Goal: Communication & Community: Answer question/provide support

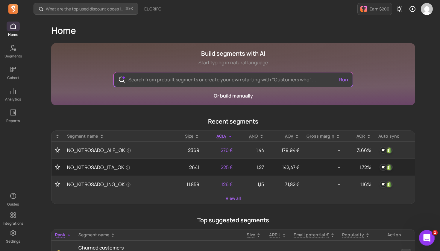
click at [427, 237] on icon "Open Intercom Messenger" at bounding box center [426, 237] width 4 height 5
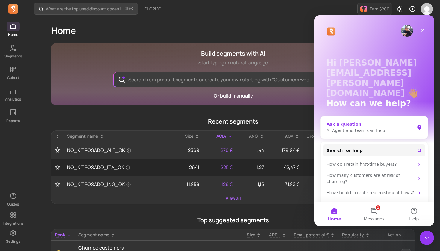
click at [348, 128] on div "AI Agent and team can help" at bounding box center [371, 131] width 88 height 6
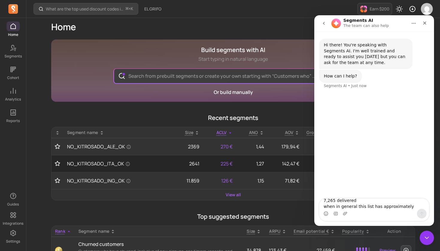
scroll to position [4, 0]
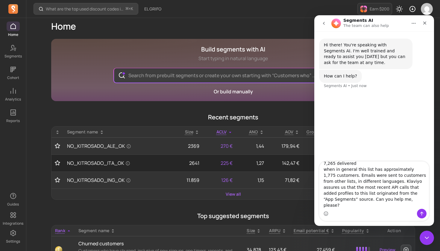
drag, startPoint x: 410, startPoint y: 205, endPoint x: 321, endPoint y: 205, distance: 89.5
click at [321, 205] on textarea "Hello, I need help understanding what happened in a July campaign, in which we …" at bounding box center [374, 185] width 110 height 47
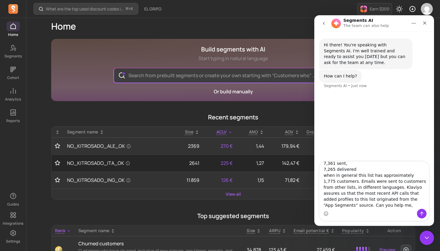
type textarea "Hello, I need help understanding what happened in a July campaign, in which we …"
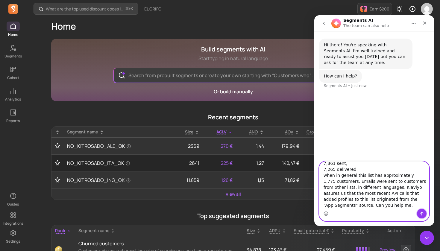
click at [423, 215] on icon "Send a message…" at bounding box center [421, 213] width 5 height 5
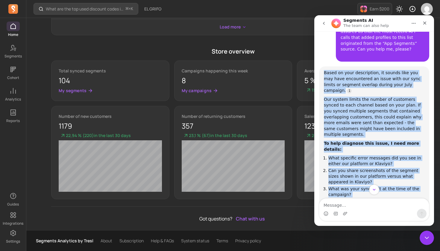
scroll to position [170, 0]
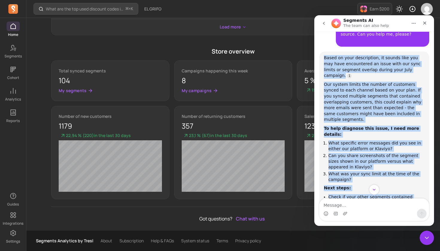
drag, startPoint x: 324, startPoint y: 62, endPoint x: 414, endPoint y: 198, distance: 162.7
click at [414, 196] on div "Based on your description, it sounds like you may have encountered an issue wit…" at bounding box center [374, 158] width 101 height 206
copy div "Based on your description, it sounds like you may have encountered an issue wit…"
click at [375, 191] on icon "Scroll to bottom" at bounding box center [374, 189] width 5 height 5
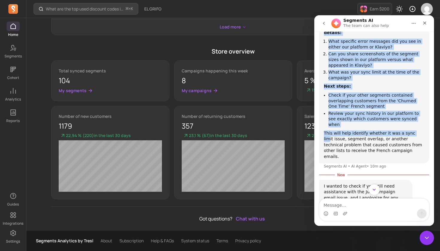
scroll to position [287, 0]
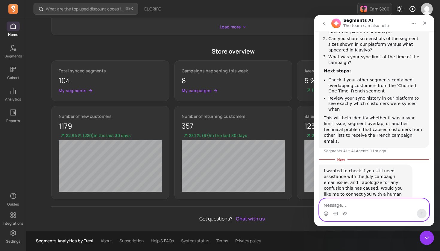
click at [339, 205] on textarea "Message…" at bounding box center [374, 204] width 110 height 10
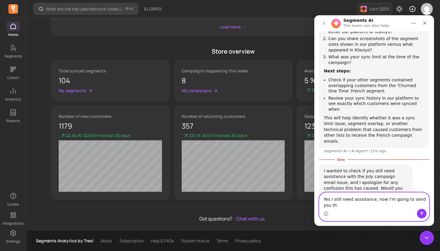
scroll to position [293, 0]
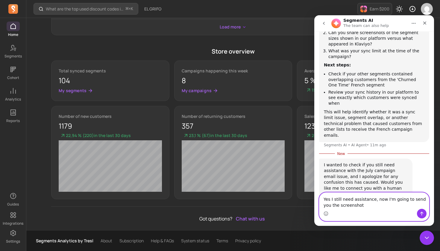
type textarea "Yes I still need assistance, now I'm going to send you the screenshots"
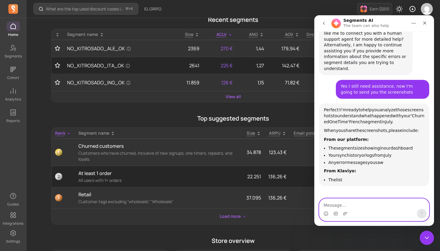
scroll to position [97, 0]
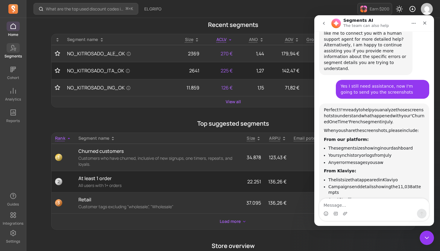
click at [13, 47] on icon at bounding box center [13, 47] width 7 height 7
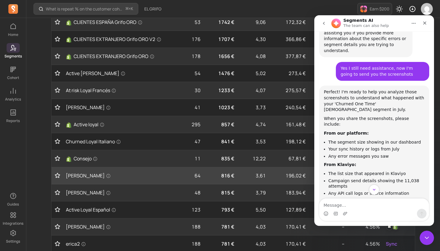
scroll to position [119, 0]
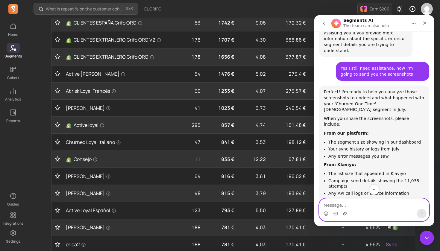
click at [346, 214] on icon "Upload attachment" at bounding box center [345, 213] width 4 height 3
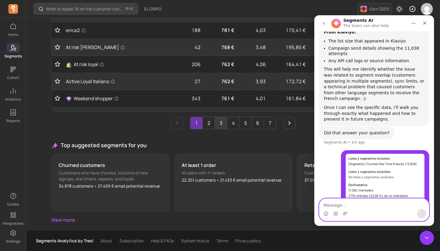
scroll to position [334, 0]
click at [210, 125] on link "2" at bounding box center [209, 123] width 12 height 12
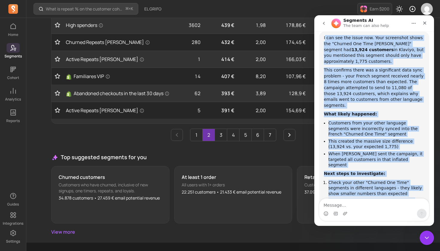
scroll to position [792, 0]
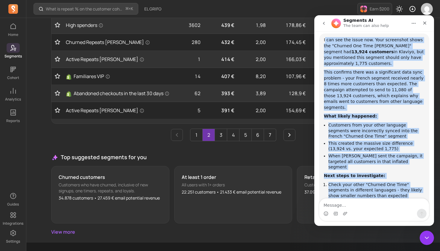
drag, startPoint x: 325, startPoint y: 137, endPoint x: 413, endPoint y: 169, distance: 94.5
click at [413, 169] on div "I can see the issue now. Your screenshot shows the "Churned One Time [DEMOGRAPH…" at bounding box center [374, 149] width 110 height 231
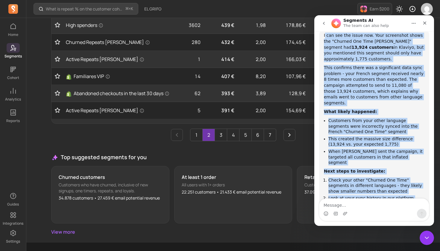
scroll to position [798, 0]
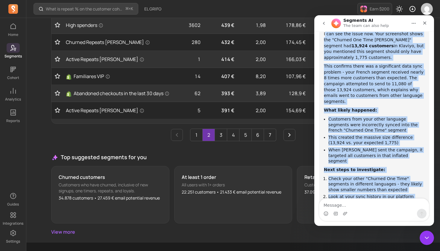
copy div "can see the issue now. Your screenshot shows the "Churned One Time [DEMOGRAPHIC…"
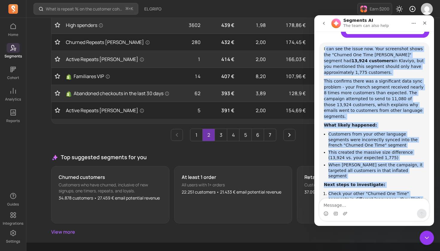
scroll to position [784, 0]
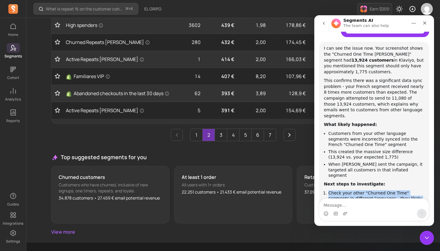
drag, startPoint x: 329, startPoint y: 112, endPoint x: 421, endPoint y: 122, distance: 92.1
click at [421, 190] on li "Check your other "Churned One Time" segments in different languages - they like…" at bounding box center [376, 198] width 96 height 17
copy li "Check your other "Churned One Time" segments in different languages - they like…"
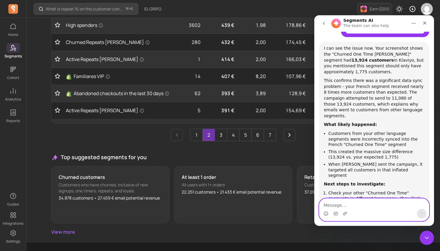
click at [344, 204] on textarea "Message…" at bounding box center [374, 204] width 110 height 10
paste textarea "Check your other "Churned One Time" segments in different languages - they like…"
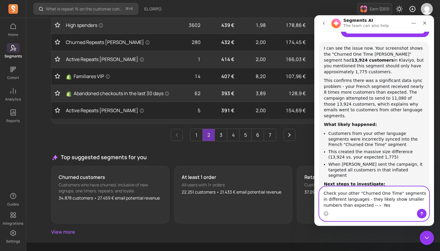
type textarea "Check your other "Churned One Time" segments in different languages - they like…"
drag, startPoint x: 329, startPoint y: 130, endPoint x: 418, endPoint y: 134, distance: 89.6
click at [418, 208] on li "Look at your sync history in our platform during July to see when this data tra…" at bounding box center [376, 216] width 96 height 17
copy li "Look at your sync history in our platform during July to see when this data tra…"
click at [394, 206] on textarea "Check your other "Churned One Time" segments in different languages - they like…" at bounding box center [374, 198] width 110 height 22
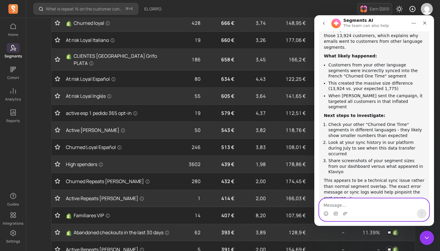
scroll to position [167, 0]
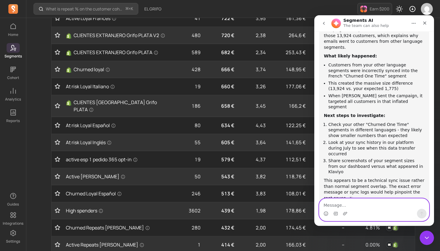
paste textarea "Look at your sync history in our platform during July to see when this data tra…"
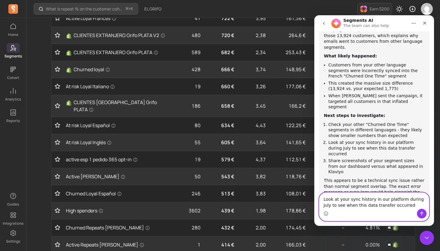
scroll to position [858, 0]
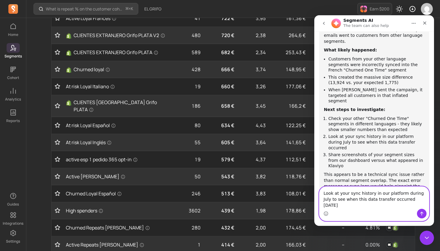
type textarea "Look at your sync history in our platform during July to see when this data tra…"
click at [420, 215] on icon "Send a message…" at bounding box center [421, 213] width 5 height 5
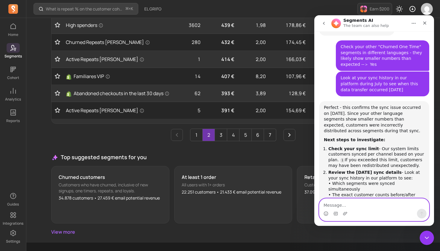
scroll to position [1041, 0]
click at [345, 213] on icon "Upload attachment" at bounding box center [345, 213] width 5 height 5
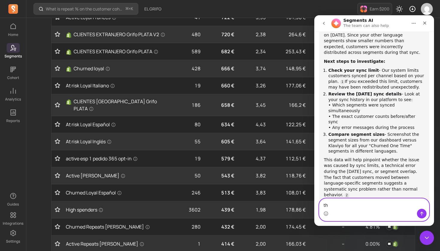
scroll to position [166, 0]
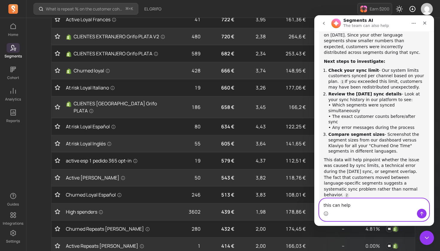
type textarea "this can help?"
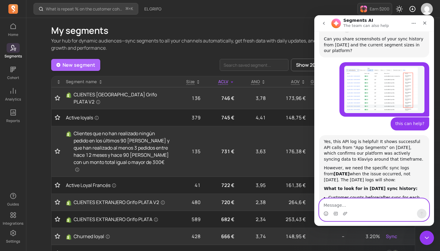
scroll to position [1301, 0]
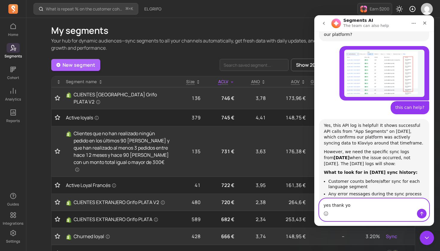
type textarea "yes thank you"
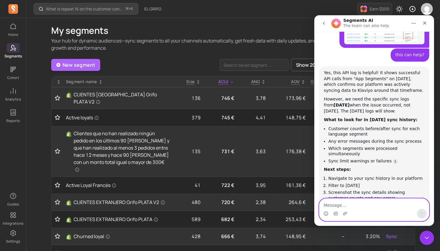
scroll to position [1353, 0]
click at [331, 206] on textarea "Message…" at bounding box center [374, 204] width 110 height 10
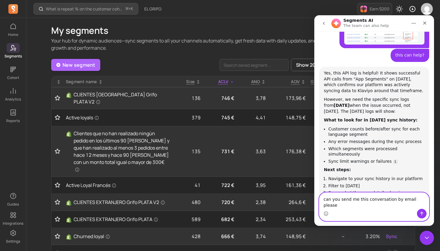
type textarea "can you send me this conversation by email please?"
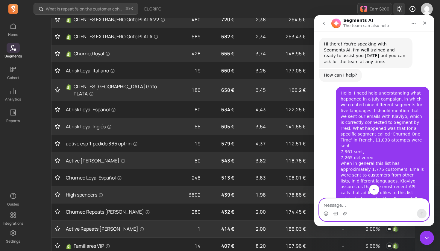
scroll to position [0, 0]
click at [366, 45] on div "Hi there! You're speaking with Segments AI. I'm well trained and ready to assis…" at bounding box center [366, 52] width 84 height 23
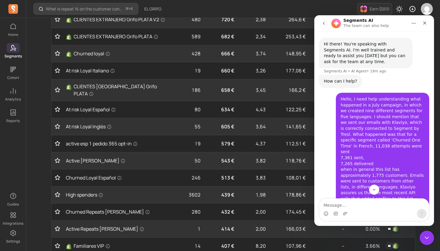
click at [370, 44] on div "Hi there! You're speaking with Segments AI. I'm well trained and ready to assis…" at bounding box center [366, 52] width 84 height 23
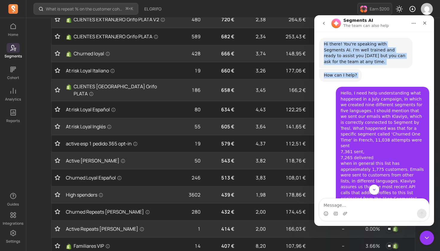
drag, startPoint x: 324, startPoint y: 44, endPoint x: 398, endPoint y: 68, distance: 77.5
click at [426, 51] on div "Hi there! You're speaking with Segments AI. I'm well trained and ready to assis…" at bounding box center [374, 53] width 110 height 31
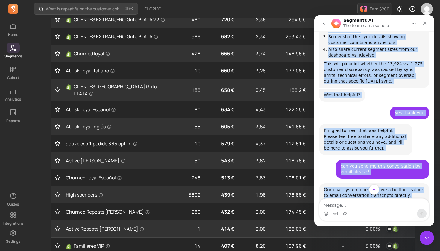
scroll to position [1514, 0]
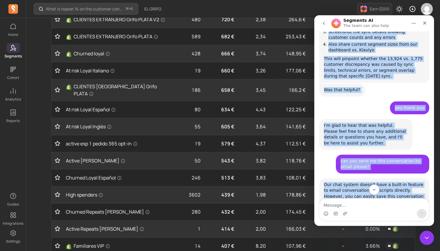
drag, startPoint x: 324, startPoint y: 43, endPoint x: 409, endPoint y: 219, distance: 195.8
click at [409, 219] on div "Hi there! You're speaking with Segments AI. I'm well trained and ready to assis…" at bounding box center [374, 128] width 120 height 195
copy div "Lo ipsum! Dol'si ametcons adip Elitsedd EI. T'i utla etdolor mag aliqu en admin…"
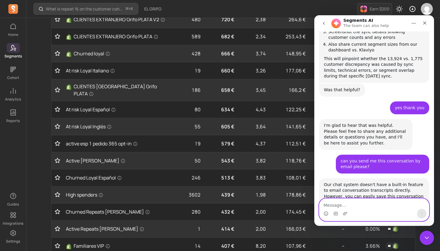
click at [351, 204] on textarea "Message…" at bounding box center [374, 204] width 110 height 10
type textarea "is ok for now, thank you very much"
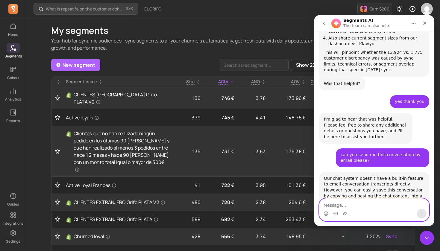
scroll to position [1552, 0]
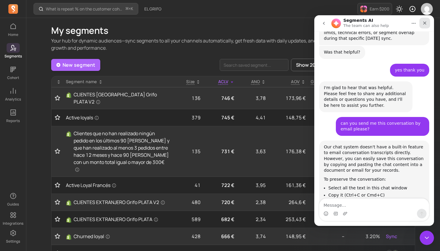
click at [424, 25] on icon "Close" at bounding box center [424, 23] width 5 height 5
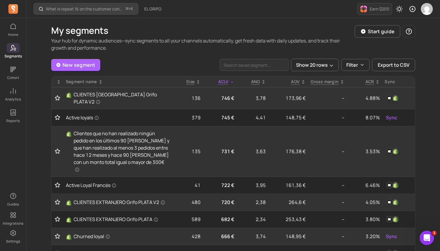
scroll to position [0, 0]
